Goal: Task Accomplishment & Management: Manage account settings

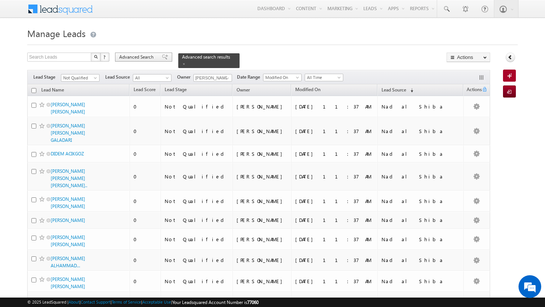
click at [142, 62] on div "Advanced Search" at bounding box center [143, 57] width 57 height 9
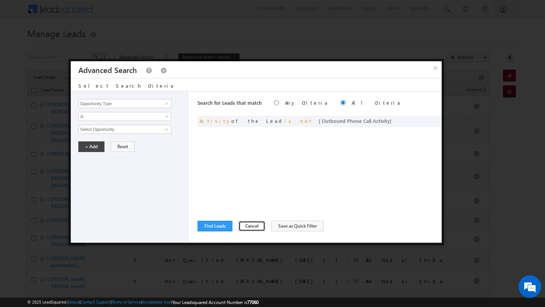
click at [242, 227] on button "Cancel" at bounding box center [251, 226] width 27 height 11
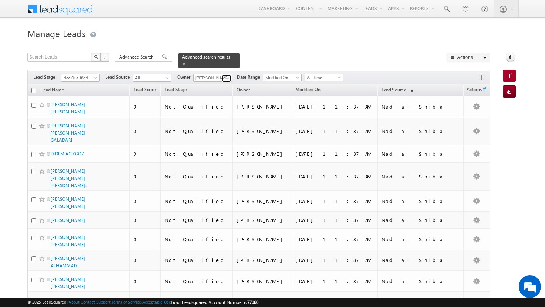
click at [228, 77] on span at bounding box center [227, 78] width 6 height 6
click at [223, 88] on link "Ankit Singh ankitkumar.singh@indglobal.ae" at bounding box center [231, 88] width 76 height 14
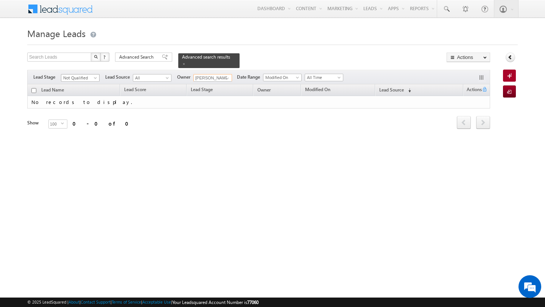
type input "Ankit Singh"
click at [81, 78] on span "Not Qualified" at bounding box center [79, 78] width 36 height 7
click at [71, 91] on link "Contact" at bounding box center [80, 93] width 38 height 7
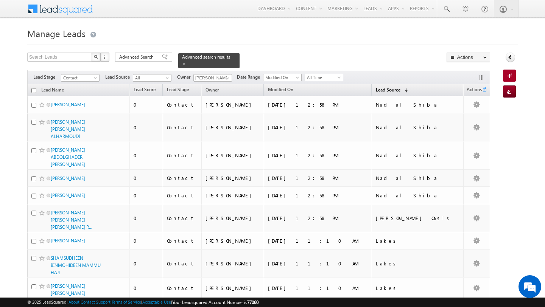
click at [400, 90] on span "Lead Source" at bounding box center [388, 90] width 25 height 6
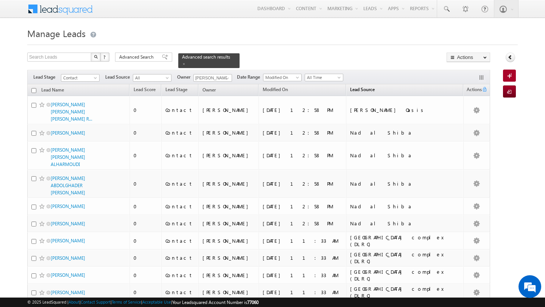
click at [350, 90] on span "Lead Source" at bounding box center [362, 90] width 25 height 6
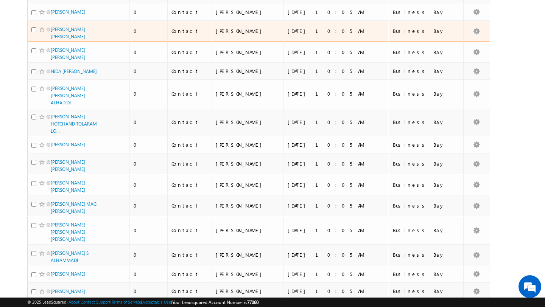
scroll to position [1728, 0]
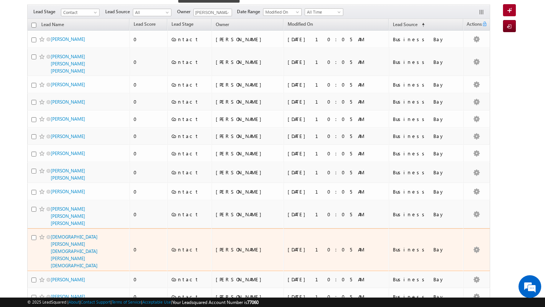
scroll to position [0, 0]
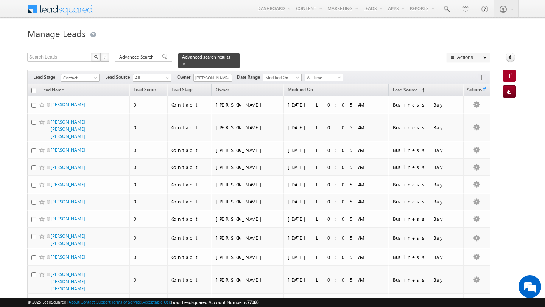
click at [33, 92] on input "checkbox" at bounding box center [33, 90] width 5 height 5
checkbox input "true"
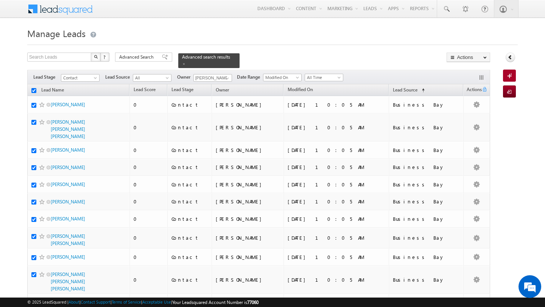
checkbox input "true"
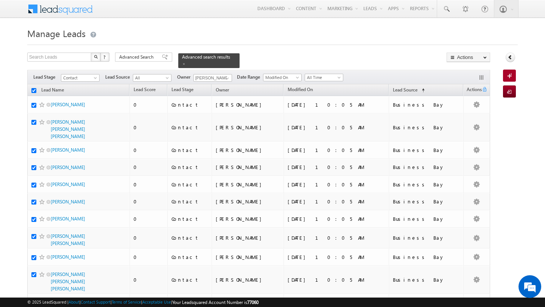
checkbox input "true"
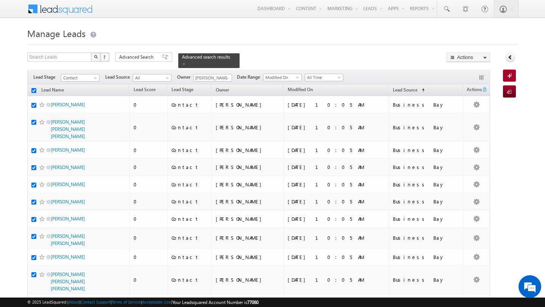
checkbox input "true"
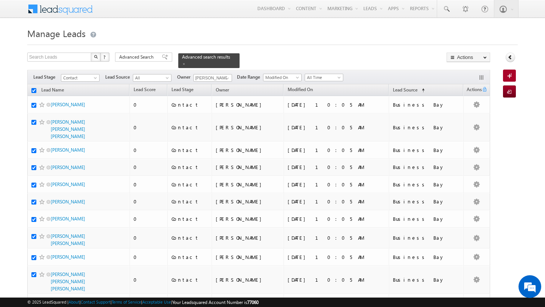
checkbox input "true"
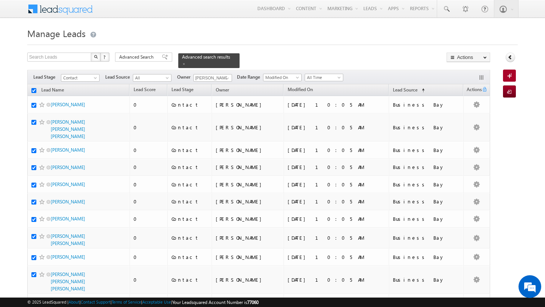
checkbox input "true"
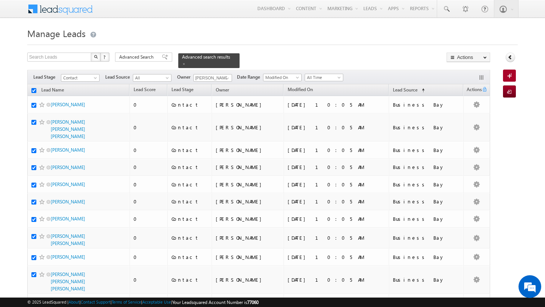
checkbox input "true"
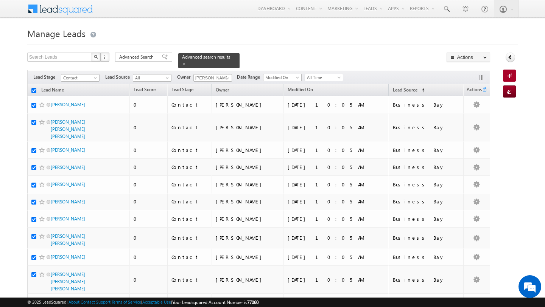
checkbox input "true"
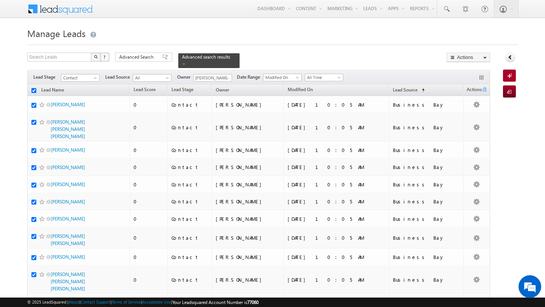
checkbox input "true"
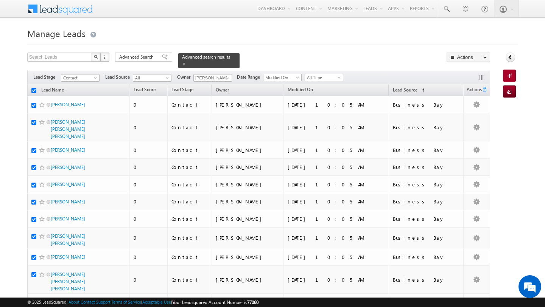
checkbox input "true"
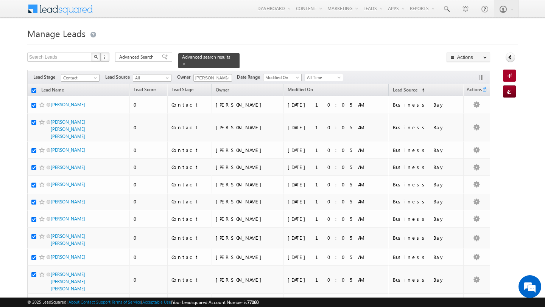
checkbox input "true"
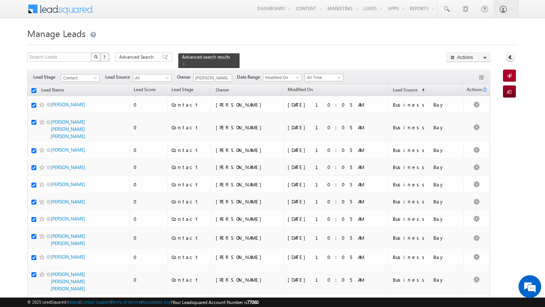
checkbox input "true"
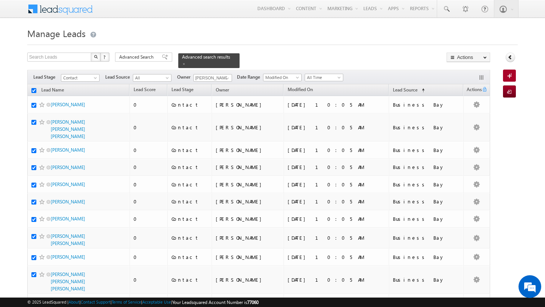
checkbox input "true"
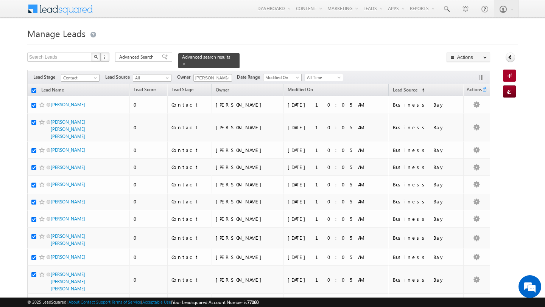
checkbox input "true"
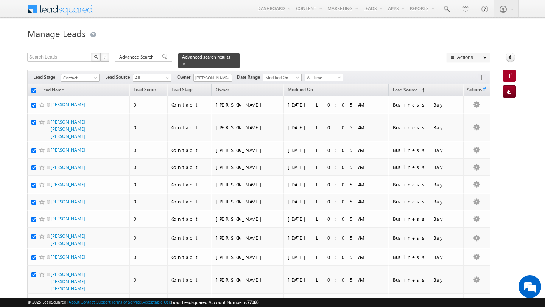
checkbox input "true"
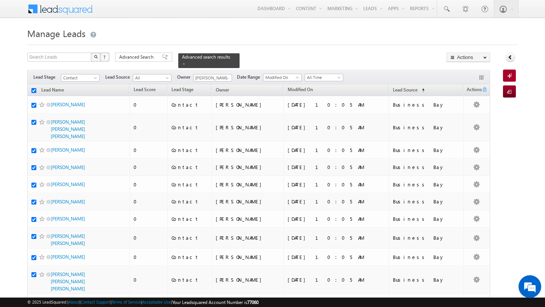
checkbox input "true"
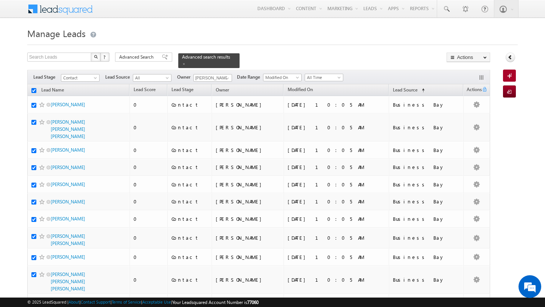
checkbox input "true"
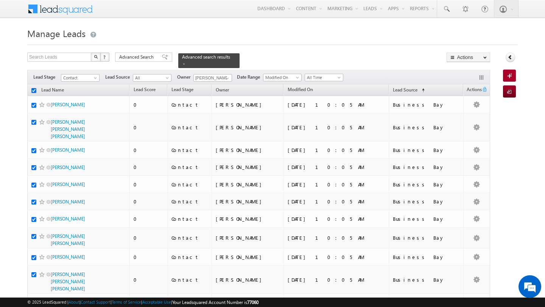
checkbox input "true"
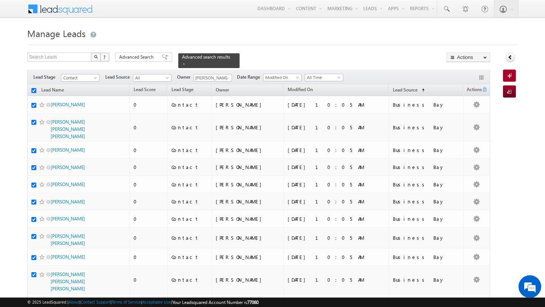
checkbox input "true"
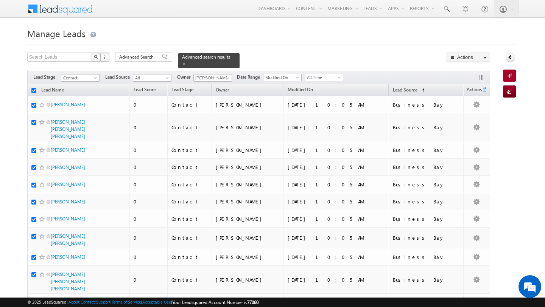
checkbox input "true"
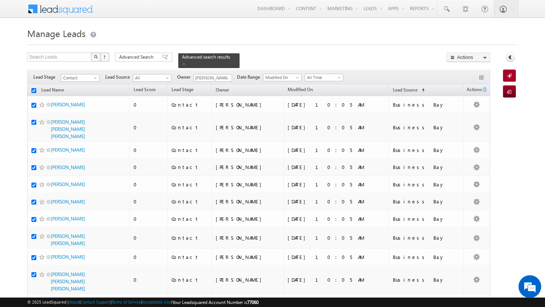
checkbox input "true"
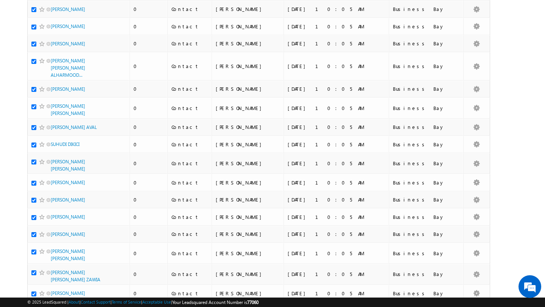
scroll to position [1775, 0]
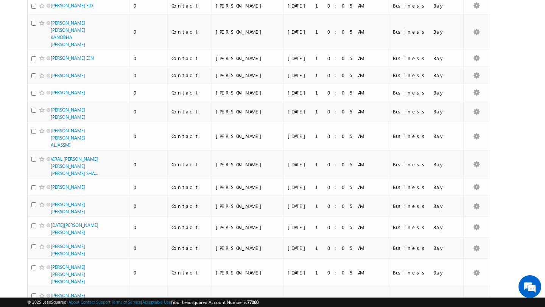
scroll to position [3653, 0]
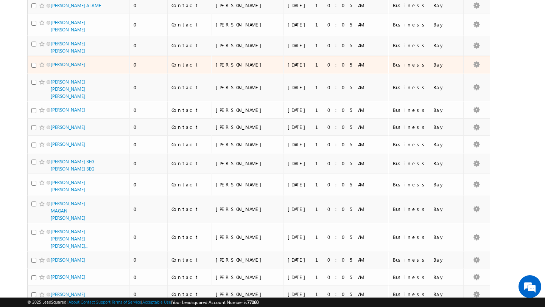
scroll to position [0, 0]
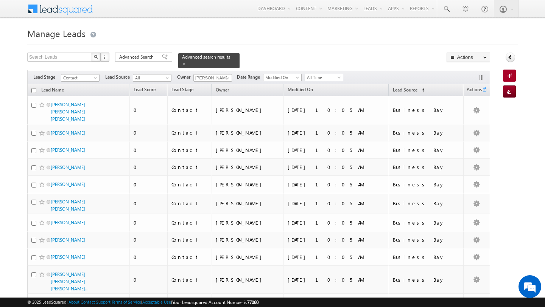
click at [34, 92] on input "checkbox" at bounding box center [33, 90] width 5 height 5
checkbox input "true"
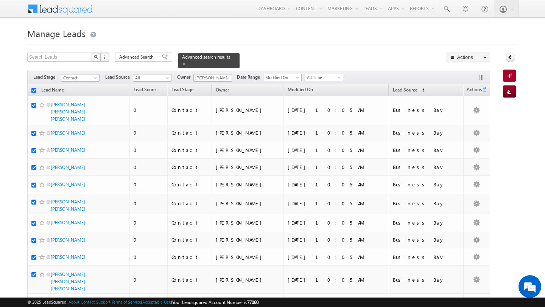
checkbox input "true"
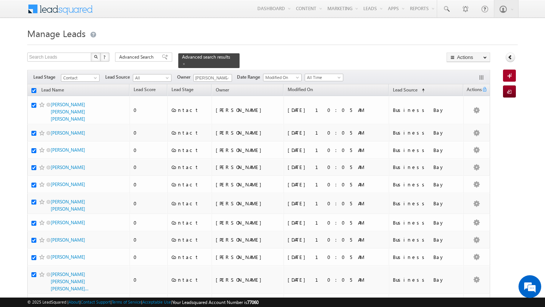
checkbox input "true"
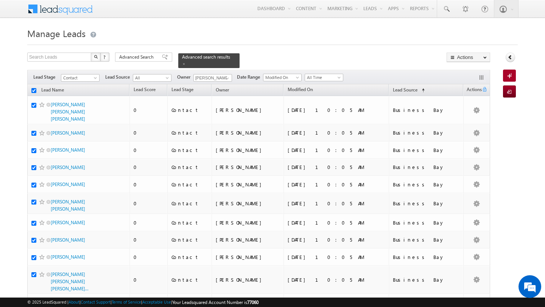
checkbox input "true"
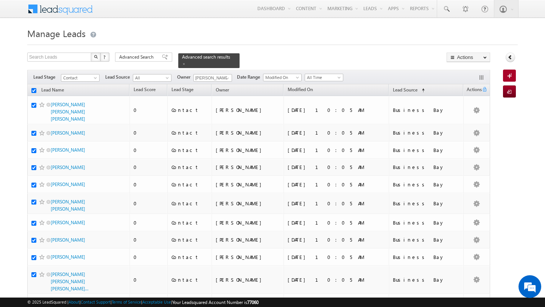
checkbox input "true"
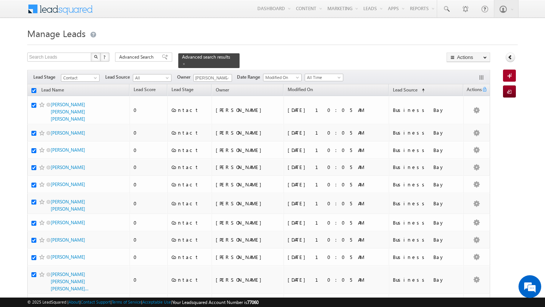
checkbox input "true"
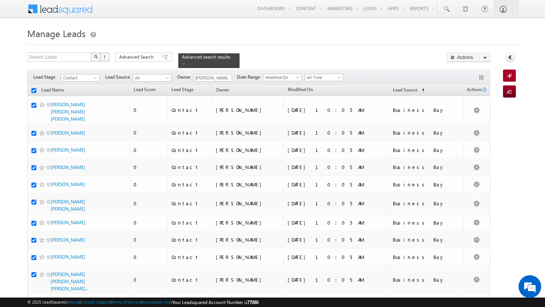
checkbox input "true"
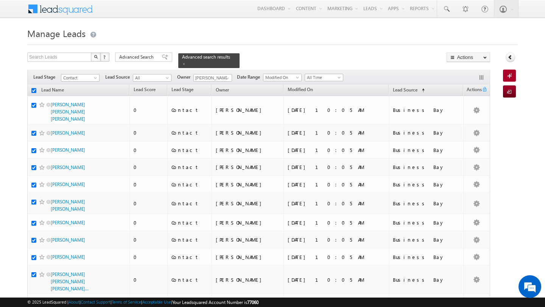
checkbox input "true"
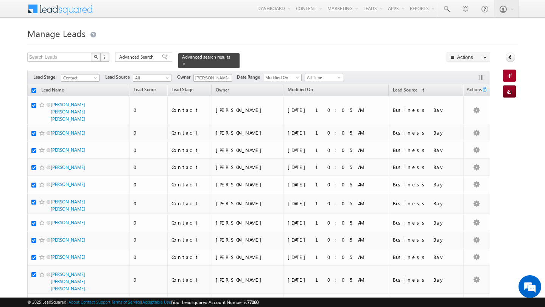
checkbox input "true"
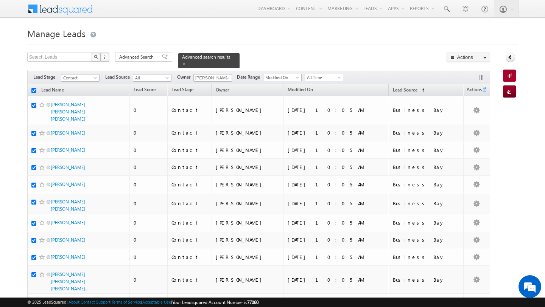
checkbox input "true"
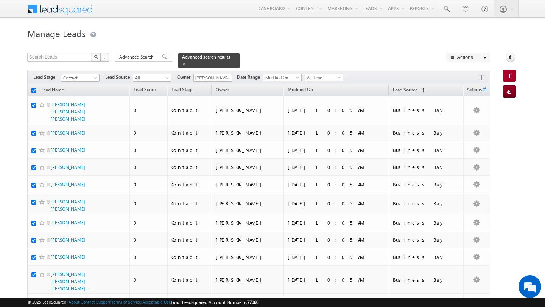
checkbox input "true"
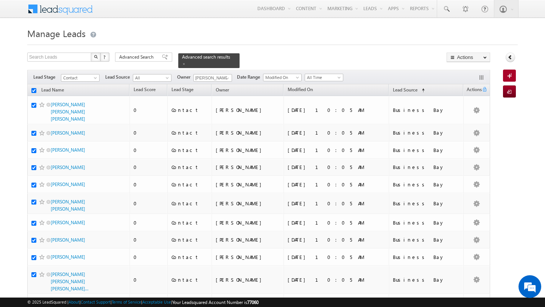
checkbox input "true"
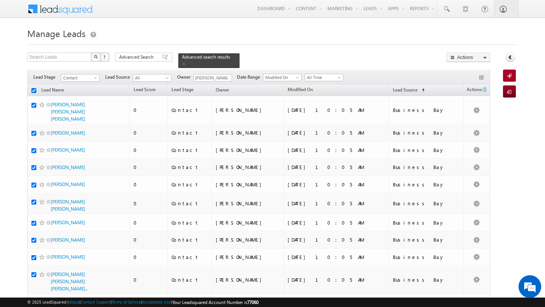
checkbox input "true"
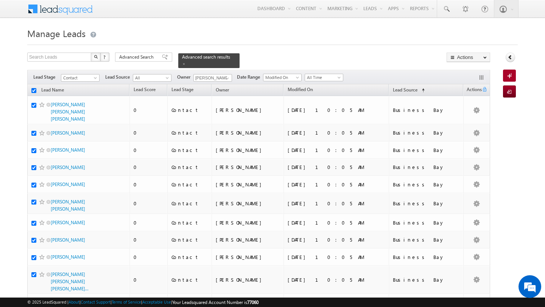
checkbox input "true"
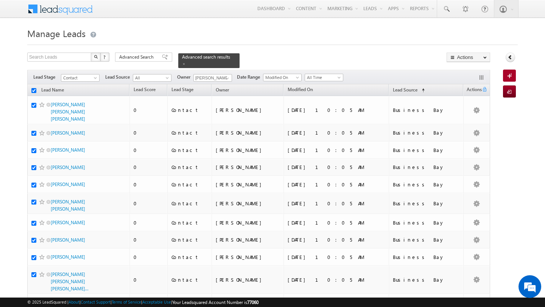
checkbox input "true"
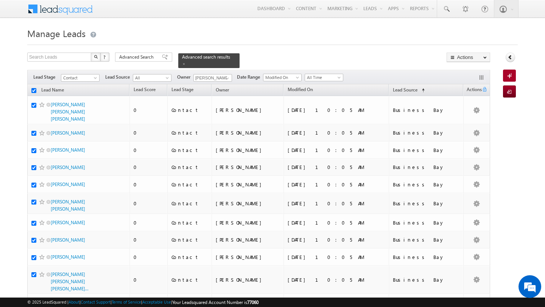
checkbox input "true"
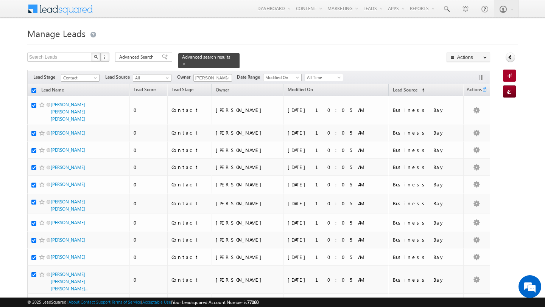
checkbox input "true"
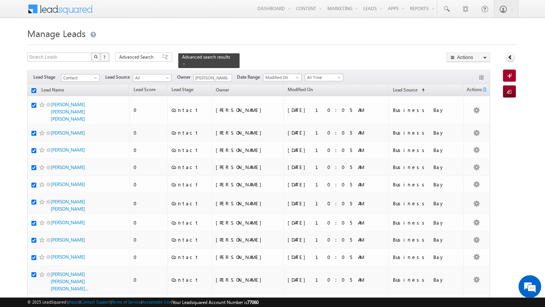
checkbox input "true"
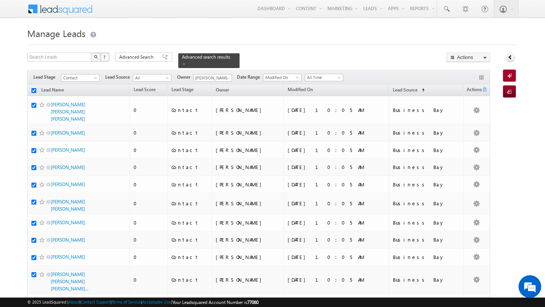
checkbox input "true"
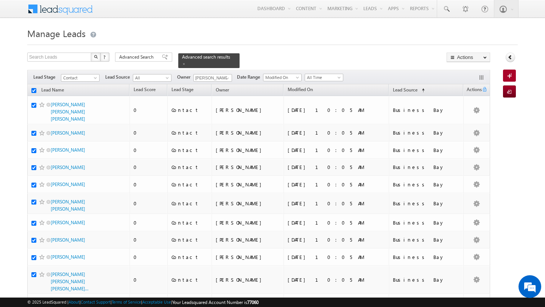
checkbox input "true"
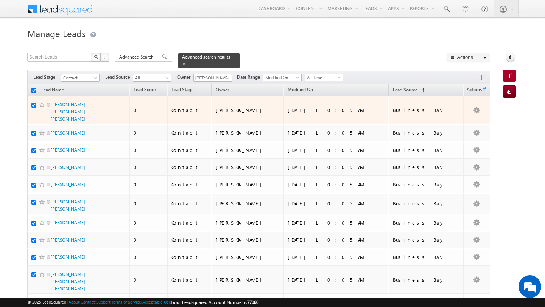
click at [34, 106] on input "checkbox" at bounding box center [33, 105] width 5 height 5
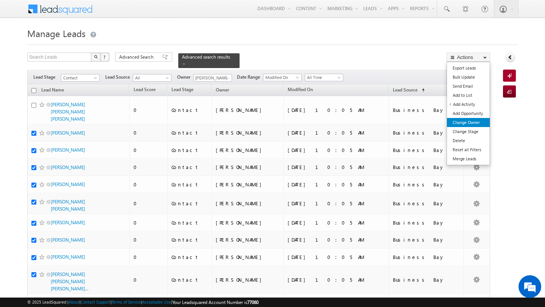
click at [471, 120] on link "Change Owner" at bounding box center [468, 122] width 43 height 9
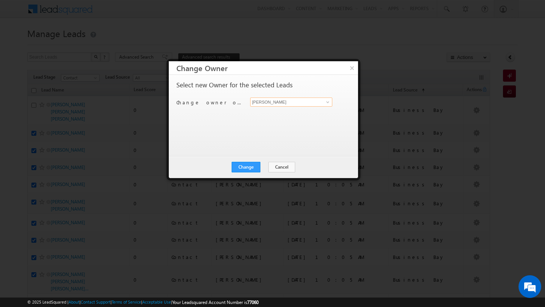
click at [281, 100] on input "[PERSON_NAME]" at bounding box center [291, 102] width 82 height 9
click at [283, 111] on link "MANISH AHIRWAR manish.ahirwar@indglobal.ae" at bounding box center [291, 114] width 82 height 14
click at [242, 166] on button "Change" at bounding box center [246, 167] width 29 height 11
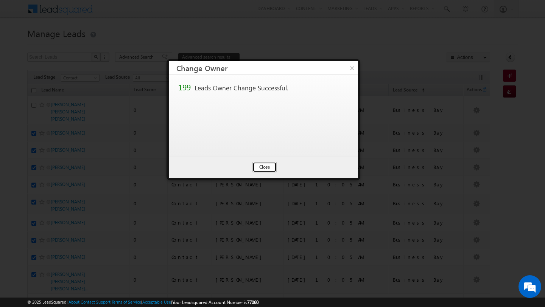
click at [258, 167] on button "Close" at bounding box center [264, 167] width 24 height 11
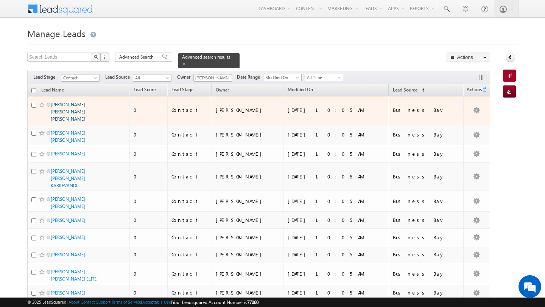
click at [67, 111] on link "PRERNA SHEKHAR RAKESH NARAIN MEHROTRA" at bounding box center [68, 112] width 34 height 20
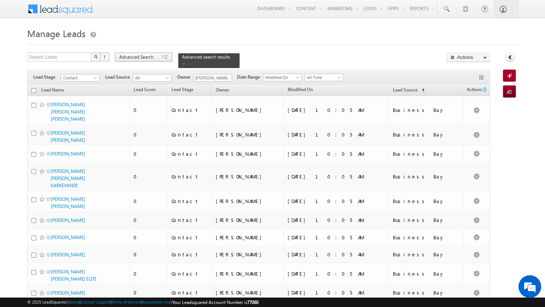
click at [145, 53] on div "Advanced Search" at bounding box center [143, 57] width 57 height 9
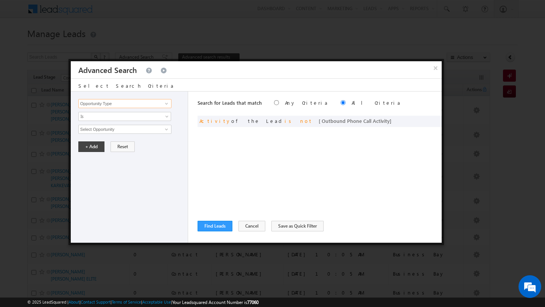
click at [141, 105] on input "Opportunity Type" at bounding box center [124, 103] width 93 height 9
paste input "DNCR"
click at [134, 120] on link "DNCR Status" at bounding box center [124, 119] width 93 height 9
click at [121, 116] on span "Is" at bounding box center [120, 116] width 82 height 7
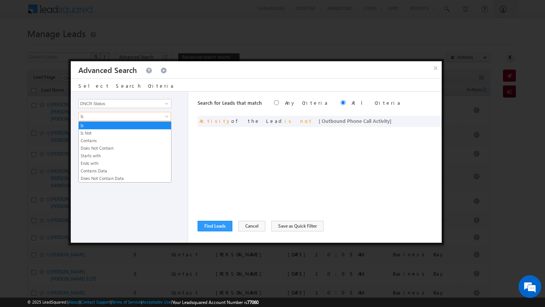
click at [184, 134] on div "Opportunity Type Lead Activity Task Sales Group Prospect Id Address 1 Address 2…" at bounding box center [129, 167] width 117 height 151
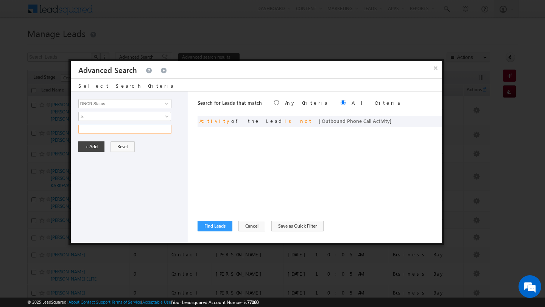
click at [147, 128] on input "text" at bounding box center [124, 129] width 93 height 9
click at [109, 117] on span "Is" at bounding box center [120, 116] width 82 height 7
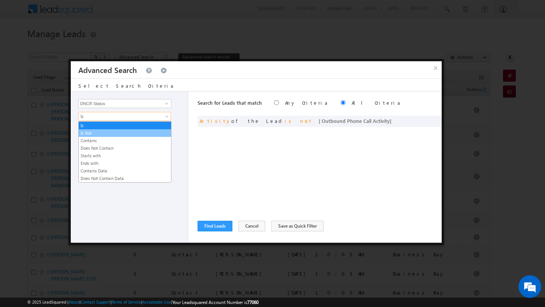
click at [106, 130] on link "Is Not" at bounding box center [125, 133] width 92 height 7
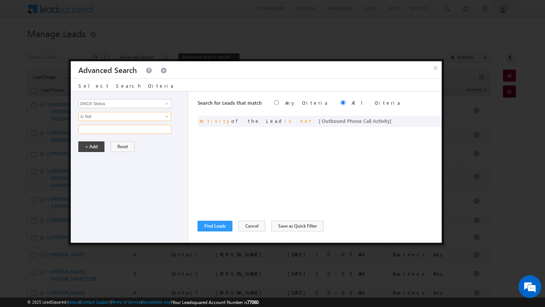
click at [100, 130] on input "text" at bounding box center [124, 129] width 93 height 9
click at [89, 146] on button "+ Add" at bounding box center [91, 147] width 26 height 11
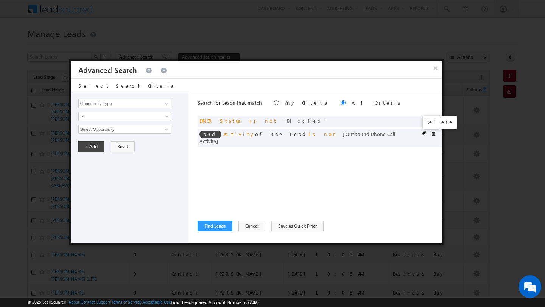
click at [434, 133] on span at bounding box center [433, 133] width 5 height 5
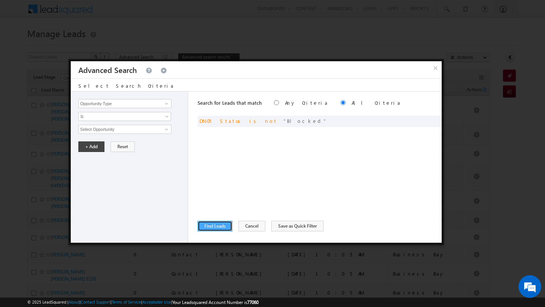
click at [210, 225] on button "Find Leads" at bounding box center [215, 226] width 35 height 11
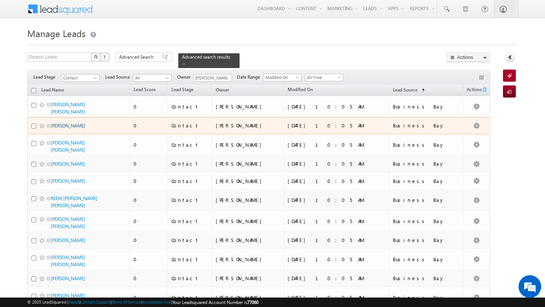
click at [82, 126] on link "MONISHA CHANDNA BHARGAVA" at bounding box center [68, 126] width 34 height 6
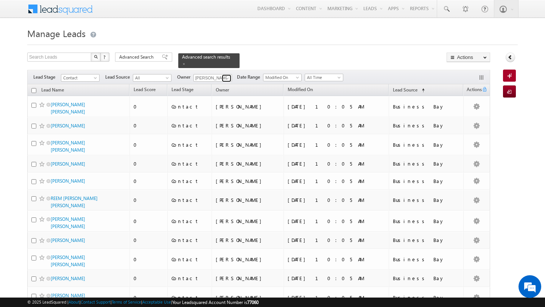
click at [224, 78] on span at bounding box center [227, 78] width 6 height 6
click at [204, 85] on link "MANISH AHIRWAR manish.ahirwar@indglobal.ae" at bounding box center [231, 88] width 76 height 14
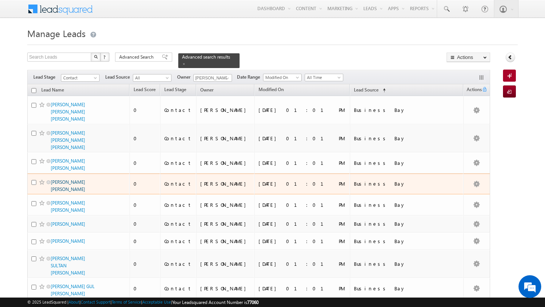
click at [68, 179] on link "YOGITA VIVEK KHANDADE" at bounding box center [68, 185] width 34 height 13
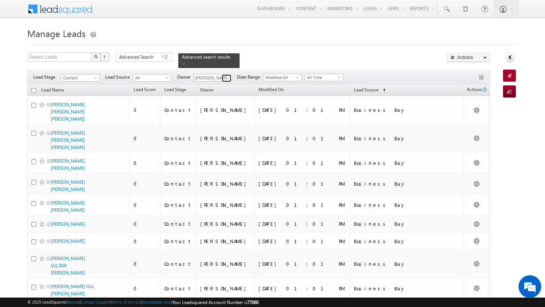
click at [226, 78] on span at bounding box center [227, 78] width 6 height 6
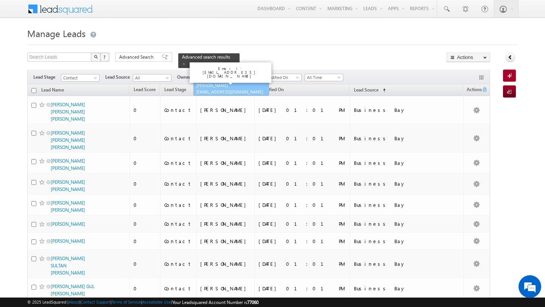
click at [221, 88] on link "Shubham Tripathi shubhamdutta.tripathi@indglobal.ae" at bounding box center [231, 88] width 76 height 14
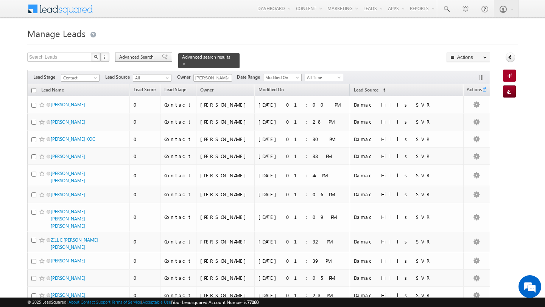
click at [136, 55] on span "Advanced Search" at bounding box center [137, 57] width 37 height 7
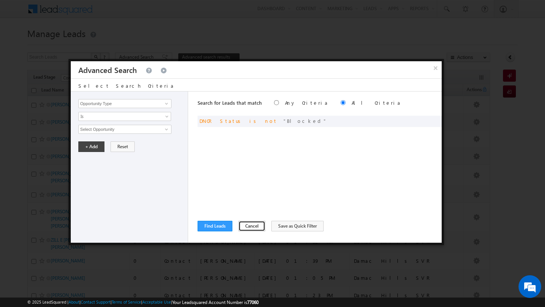
click at [241, 225] on button "Cancel" at bounding box center [251, 226] width 27 height 11
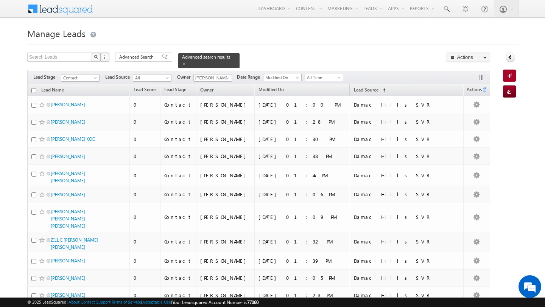
click at [33, 90] on input "checkbox" at bounding box center [33, 90] width 5 height 5
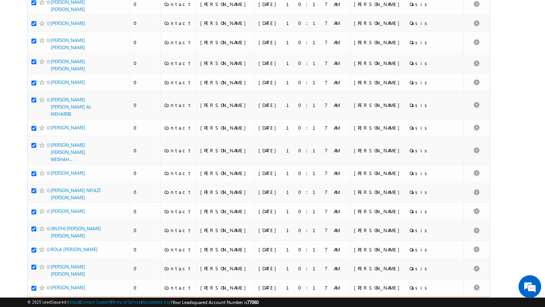
scroll to position [3754, 0]
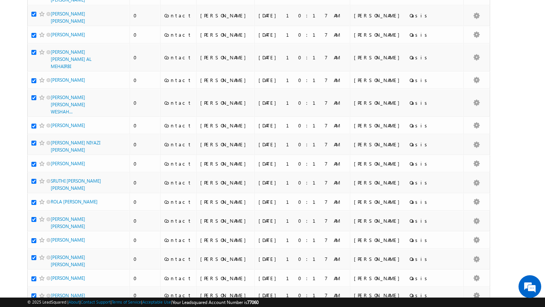
click at [51, 293] on li "100" at bounding box center [53, 294] width 18 height 8
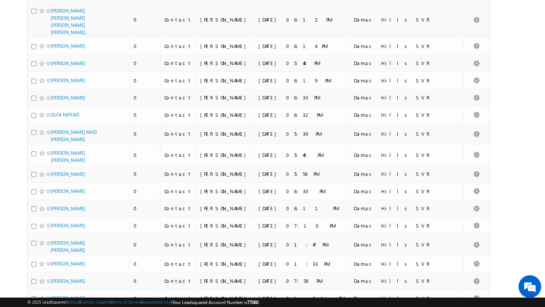
scroll to position [0, 0]
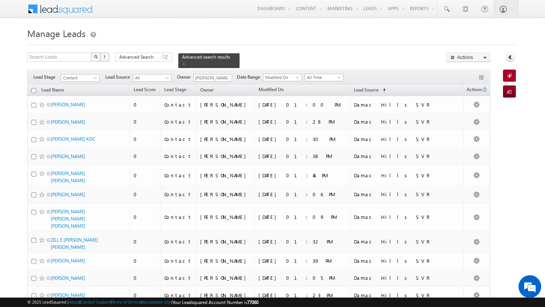
click at [35, 91] on input "checkbox" at bounding box center [33, 90] width 5 height 5
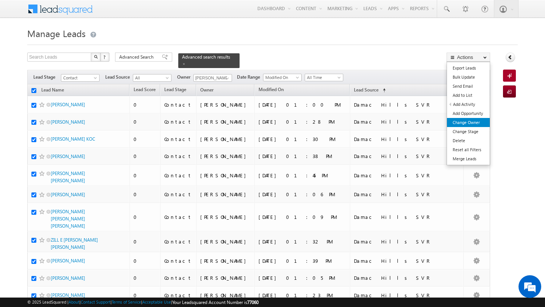
click at [472, 118] on link "Change Owner" at bounding box center [468, 122] width 43 height 9
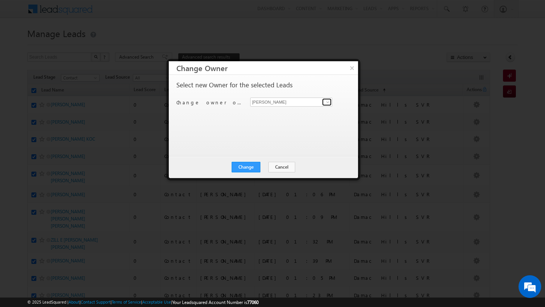
click at [325, 102] on span at bounding box center [328, 102] width 6 height 6
click at [296, 115] on span "pratyush.kuanr@indglobal.ae" at bounding box center [287, 117] width 68 height 6
click at [252, 165] on button "Change" at bounding box center [246, 167] width 29 height 11
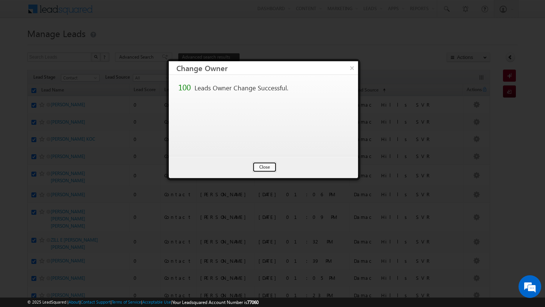
click at [252, 165] on button "Close" at bounding box center [264, 167] width 24 height 11
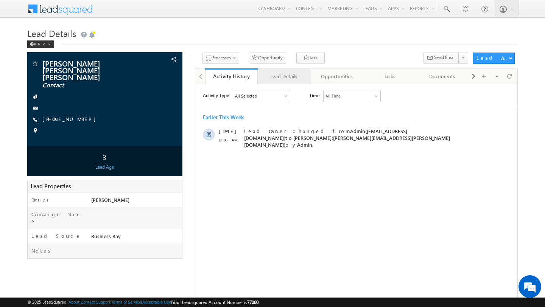
click at [272, 84] on link "Lead Details" at bounding box center [284, 76] width 53 height 16
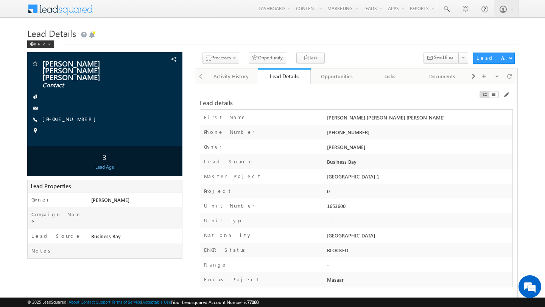
click at [210, 252] on label "DNCR Status" at bounding box center [226, 250] width 44 height 7
copy label "DNCR"
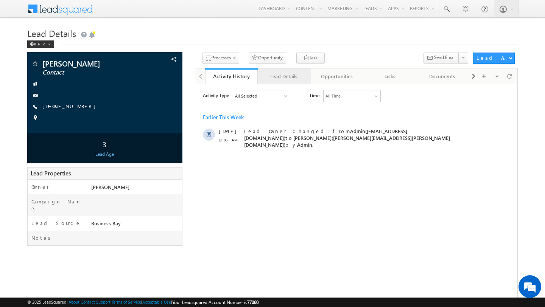
click at [277, 79] on div "Lead Details" at bounding box center [284, 76] width 40 height 9
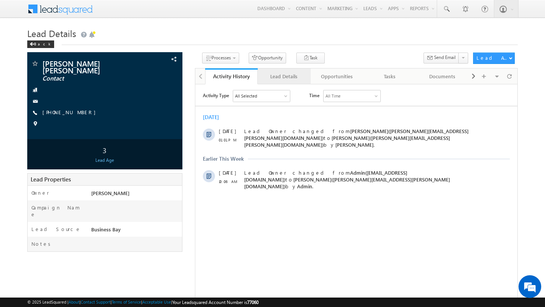
click at [286, 78] on div "Lead Details" at bounding box center [284, 76] width 40 height 9
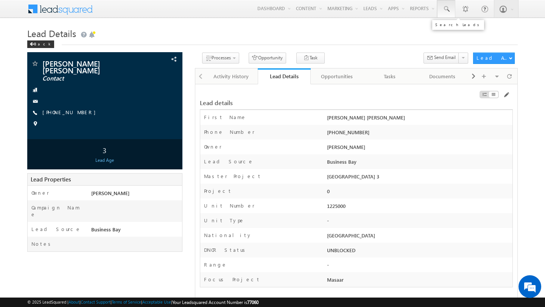
click at [445, 8] on span at bounding box center [446, 9] width 8 height 8
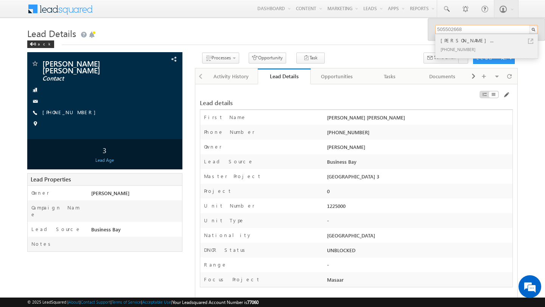
type input "505502668"
click at [449, 47] on div "[PHONE_NUMBER]" at bounding box center [489, 49] width 101 height 9
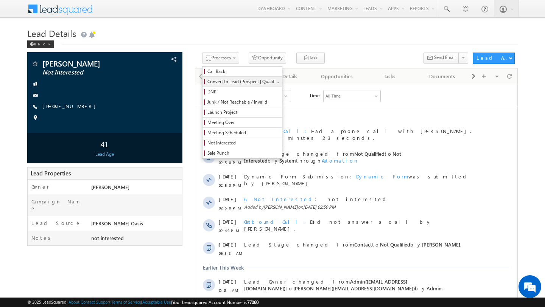
click at [218, 87] on link "Convert to Lead (Prospect | Qualified)" at bounding box center [241, 82] width 79 height 10
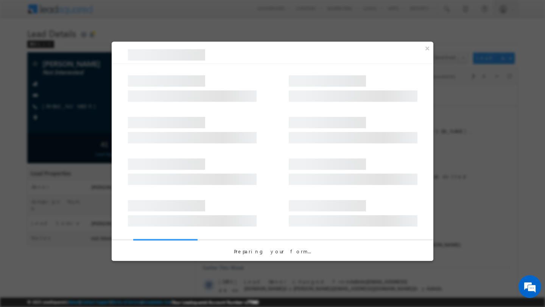
select select "Not Interested"
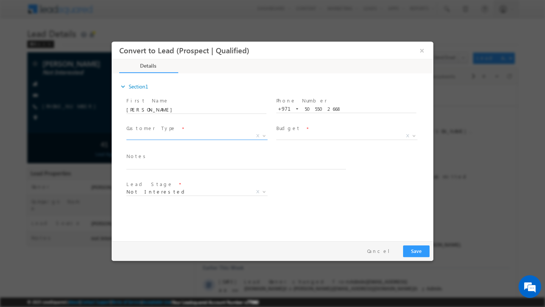
click at [195, 135] on span "X" at bounding box center [196, 136] width 141 height 8
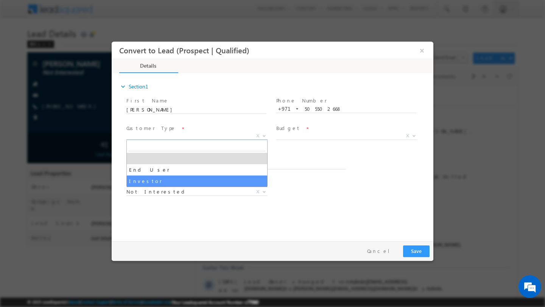
select select "Investor"
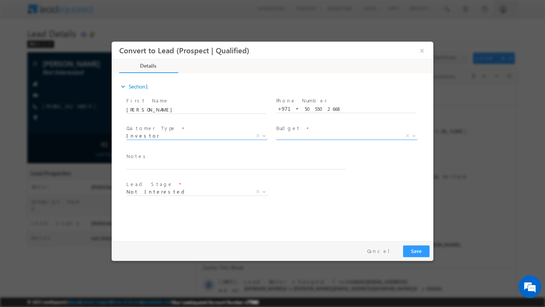
click at [316, 137] on span "X" at bounding box center [346, 136] width 141 height 8
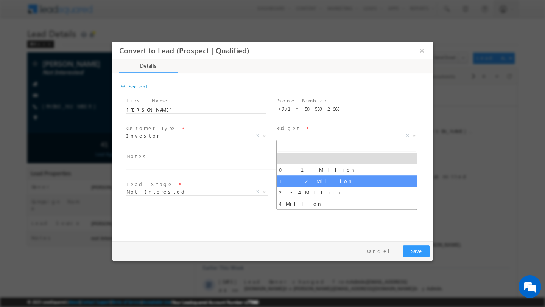
select select "1 - 2 Million"
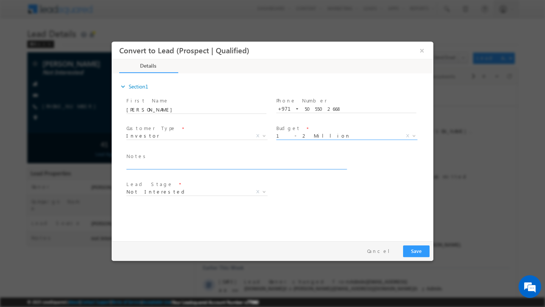
click at [182, 167] on textarea at bounding box center [235, 165] width 219 height 9
click at [255, 167] on textarea "Perfect food factory ; asked everything gave time for sunday" at bounding box center [235, 165] width 219 height 9
type textarea "Perfect food factory ; asked everything gave time for sunday 2pm"
click at [242, 192] on span "Contact Prospect Qualified Meeting Sale Done Not Interested Not Reachable Not Q…" at bounding box center [199, 193] width 147 height 9
click at [281, 162] on textarea "Perfect food factory ; asked everything gave time for sunday 2pm" at bounding box center [235, 165] width 219 height 9
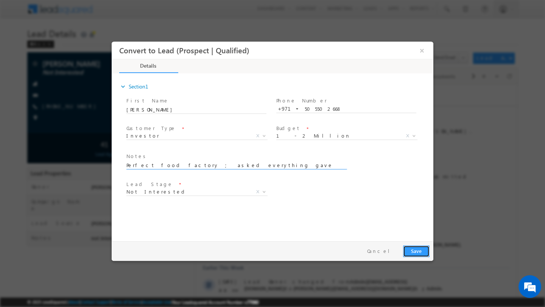
click at [415, 254] on button "Save" at bounding box center [416, 252] width 26 height 12
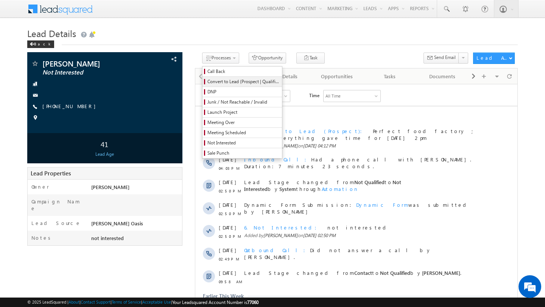
click at [218, 86] on link "Convert to Lead (Prospect | Qualified)" at bounding box center [241, 82] width 79 height 10
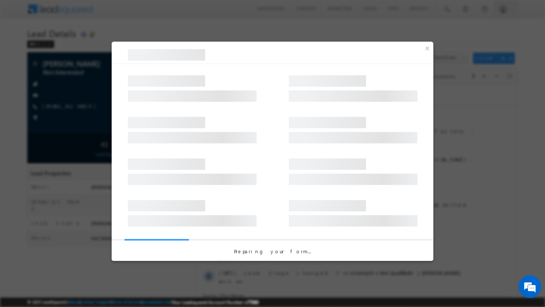
select select "Investor"
select select "1 - 2 Million"
select select "Prospect"
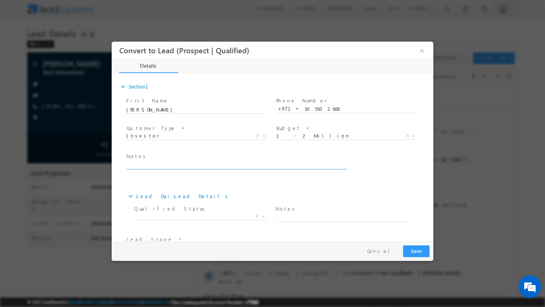
click at [184, 163] on textarea at bounding box center [235, 165] width 219 height 9
paste textarea "Perfect food factory ; asked everything gave time for sunday 2pm"
type textarea "Perfect food factory ; asked everything gave time for sunday 2pm"
click at [184, 213] on span "X" at bounding box center [200, 217] width 133 height 8
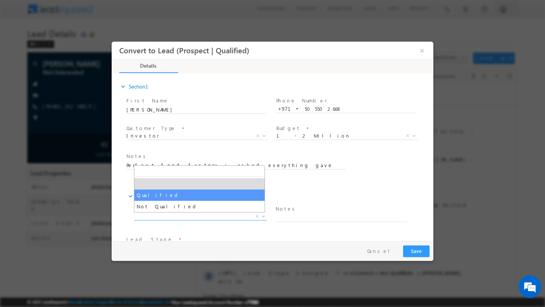
select select "Qualified"
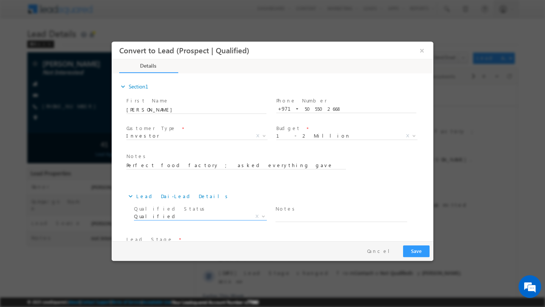
scroll to position [24, 0]
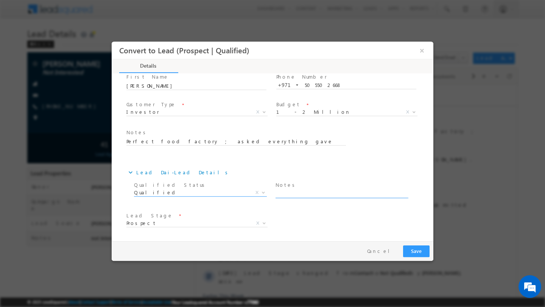
click at [305, 193] on textarea at bounding box center [342, 194] width 132 height 9
paste textarea "Perfect food factory ; asked everything gave time for sunday 2pm"
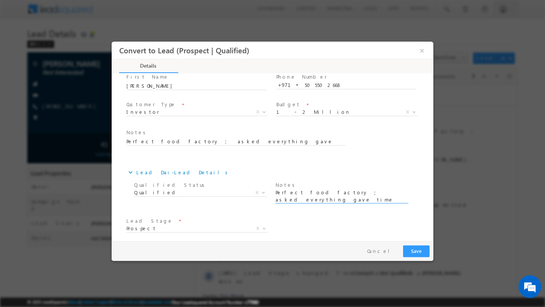
type textarea "Perfect food factory ; asked everything gave time for sunday 2pm"
click at [418, 252] on button "Save" at bounding box center [416, 252] width 26 height 12
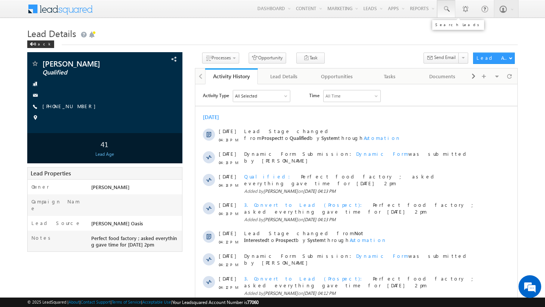
click at [448, 9] on span at bounding box center [446, 9] width 8 height 8
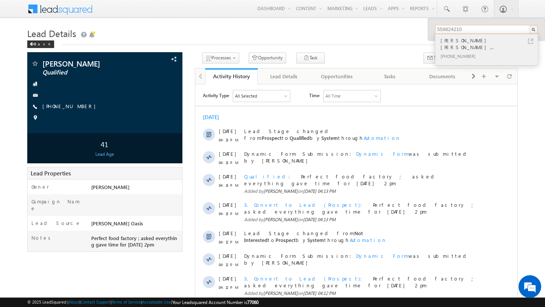
type input "559824210"
click at [462, 42] on div "ABDULLA MOHAMMED ABDULLA SA..." at bounding box center [489, 43] width 101 height 15
